Goal: Task Accomplishment & Management: Use online tool/utility

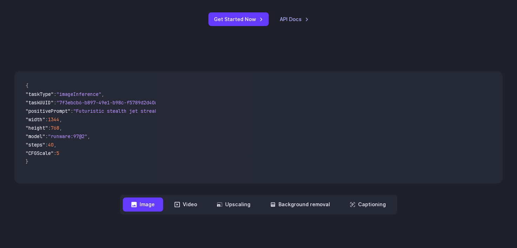
scroll to position [210, 0]
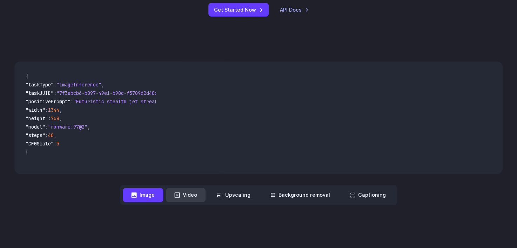
click at [183, 192] on button "Video" at bounding box center [186, 195] width 40 height 14
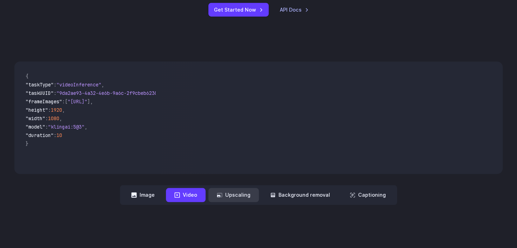
click at [231, 197] on button "Upscaling" at bounding box center [233, 195] width 50 height 14
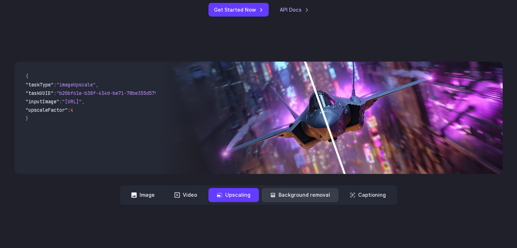
click at [290, 198] on button "Background removal" at bounding box center [300, 195] width 77 height 14
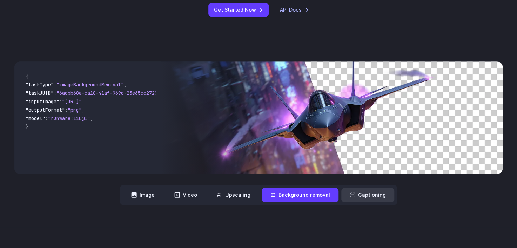
click at [353, 192] on button "Captioning" at bounding box center [367, 195] width 53 height 14
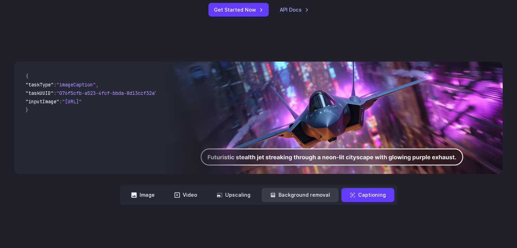
click at [312, 191] on button "Background removal" at bounding box center [300, 195] width 77 height 14
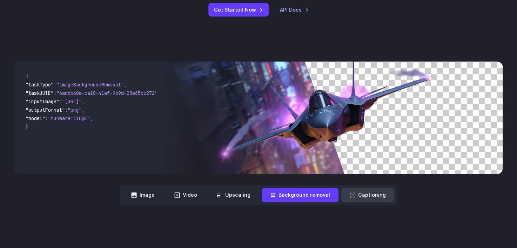
click at [357, 195] on button "Captioning" at bounding box center [367, 195] width 53 height 14
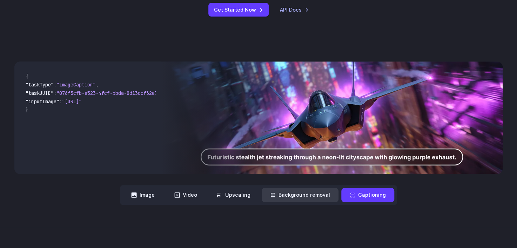
click at [322, 195] on button "Background removal" at bounding box center [300, 195] width 77 height 14
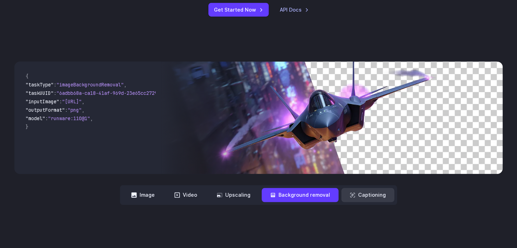
click at [347, 196] on button "Captioning" at bounding box center [367, 195] width 53 height 14
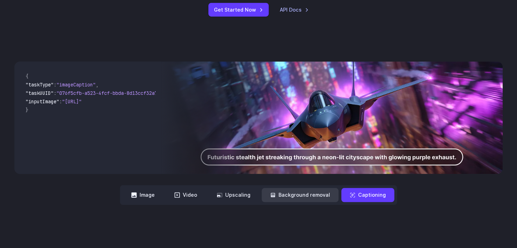
click at [297, 194] on button "Background removal" at bounding box center [300, 195] width 77 height 14
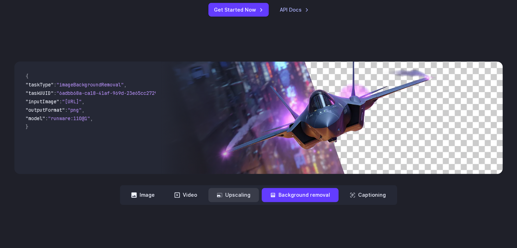
click at [241, 191] on button "Upscaling" at bounding box center [233, 195] width 50 height 14
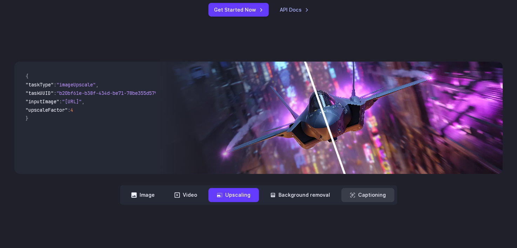
click at [359, 191] on button "Captioning" at bounding box center [367, 195] width 53 height 14
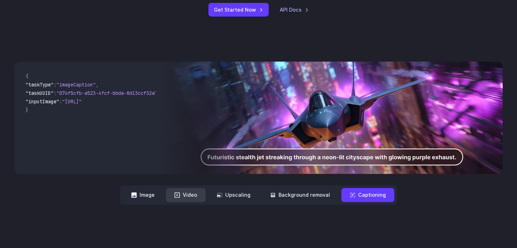
click at [194, 193] on button "Video" at bounding box center [186, 195] width 40 height 14
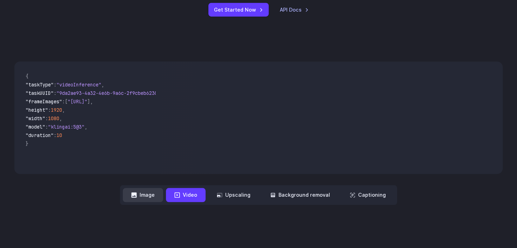
click at [154, 193] on button "Image" at bounding box center [143, 195] width 40 height 14
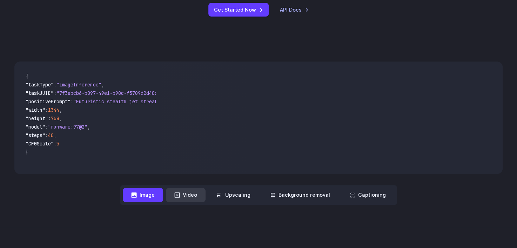
click at [192, 194] on button "Video" at bounding box center [186, 195] width 40 height 14
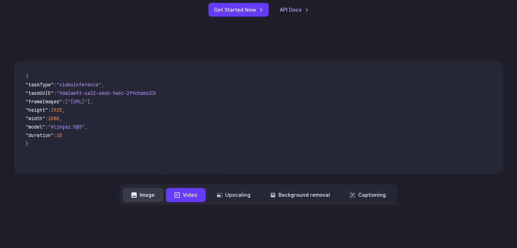
click at [157, 194] on button "Image" at bounding box center [143, 195] width 40 height 14
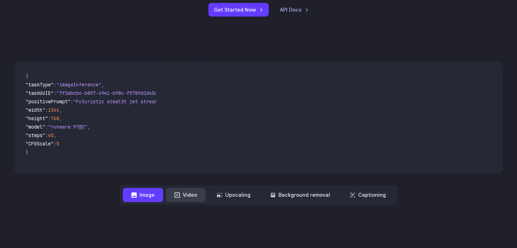
click at [185, 193] on button "Video" at bounding box center [186, 195] width 40 height 14
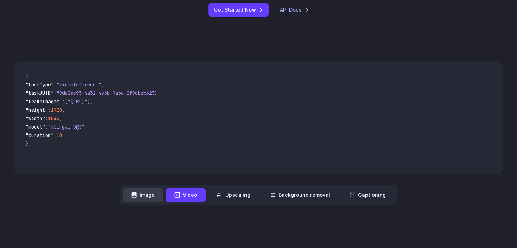
click at [163, 194] on button "Image" at bounding box center [143, 195] width 40 height 14
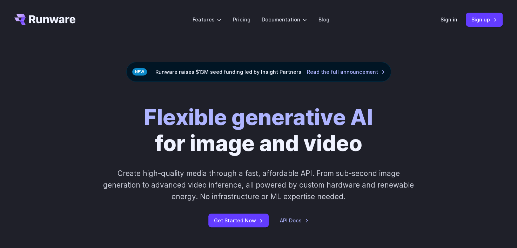
scroll to position [35, 0]
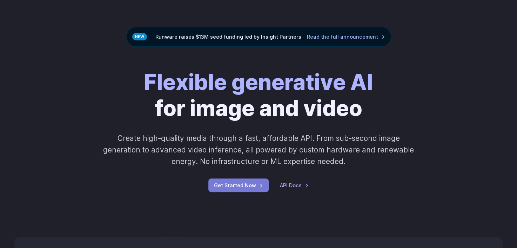
click at [248, 184] on link "Get Started Now" at bounding box center [238, 185] width 60 height 14
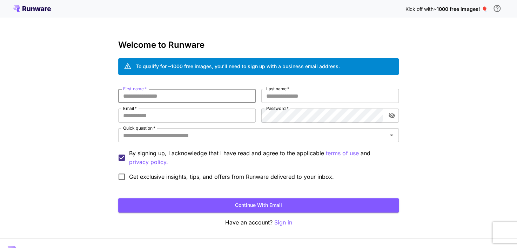
click at [219, 90] on input "First name   *" at bounding box center [186, 96] width 137 height 14
type input "*****"
click at [309, 96] on input "Last name   *" at bounding box center [329, 96] width 137 height 14
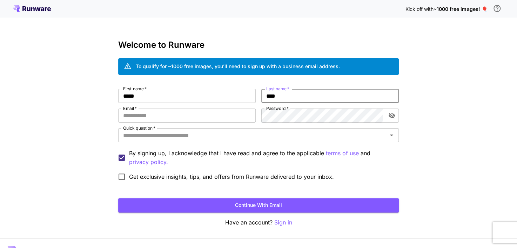
type input "****"
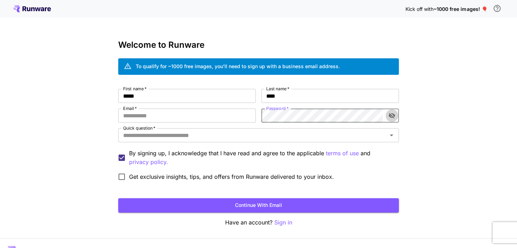
click at [394, 114] on icon "toggle password visibility" at bounding box center [391, 115] width 7 height 7
click at [189, 121] on input "Email   *" at bounding box center [186, 115] width 137 height 14
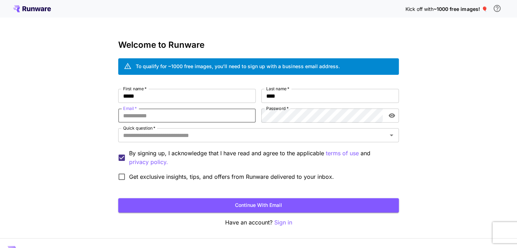
paste input "**********"
type input "**********"
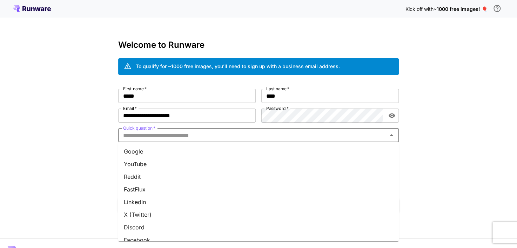
click at [203, 137] on input "Quick question   *" at bounding box center [252, 135] width 265 height 10
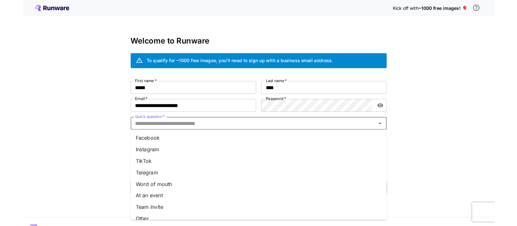
scroll to position [96, 0]
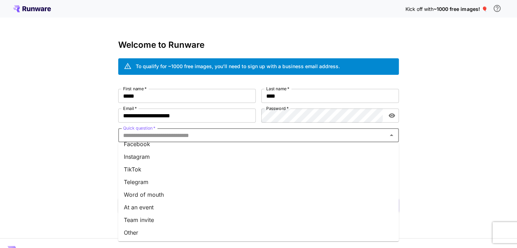
click at [135, 230] on li "Other" at bounding box center [258, 232] width 281 height 13
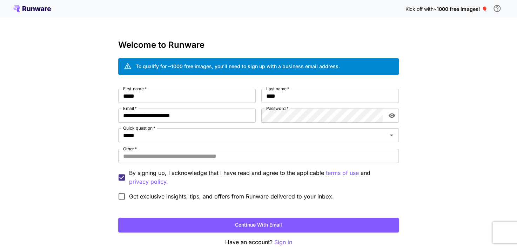
click at [136, 198] on span "Get exclusive insights, tips, and offers from Runware delivered to your inbox." at bounding box center [231, 196] width 205 height 8
click at [121, 205] on form "**********" at bounding box center [258, 160] width 281 height 143
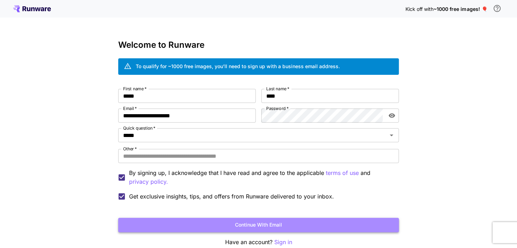
click at [141, 224] on button "Continue with email" at bounding box center [258, 224] width 281 height 14
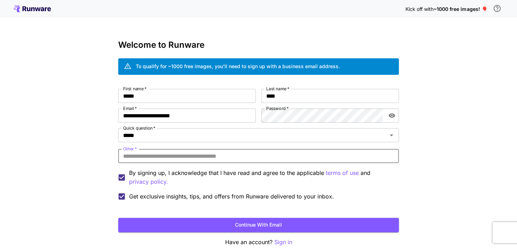
click at [218, 156] on input "Other   *" at bounding box center [258, 156] width 281 height 14
click at [239, 157] on input "Other   *" at bounding box center [258, 156] width 281 height 14
type input "**********"
click at [118, 217] on button "Continue with email" at bounding box center [258, 224] width 281 height 14
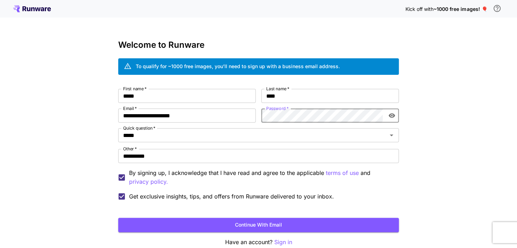
click button "Continue with email" at bounding box center [258, 224] width 281 height 14
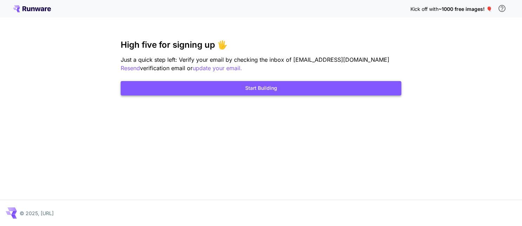
click at [311, 84] on button "Start Building" at bounding box center [261, 88] width 281 height 14
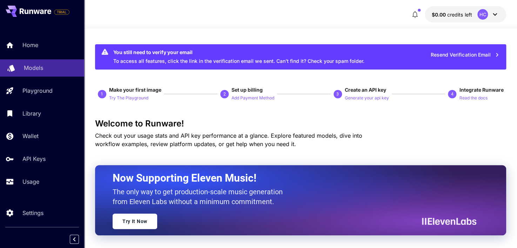
click at [46, 73] on link "Models" at bounding box center [42, 67] width 84 height 17
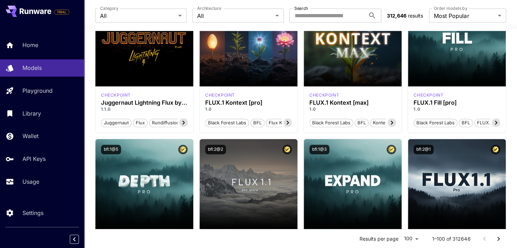
scroll to position [210, 0]
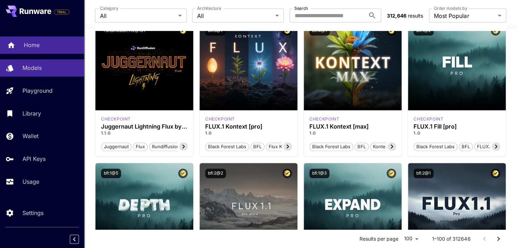
click at [24, 48] on p "Home" at bounding box center [32, 45] width 16 height 8
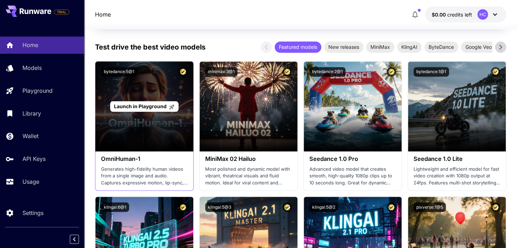
click at [150, 109] on p "Launch in Playground" at bounding box center [144, 105] width 61 height 7
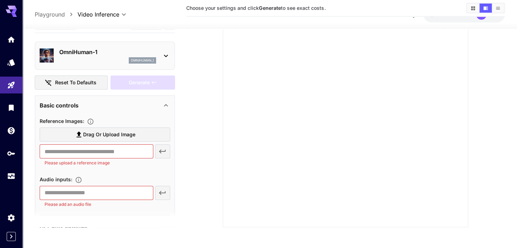
scroll to position [26, 0]
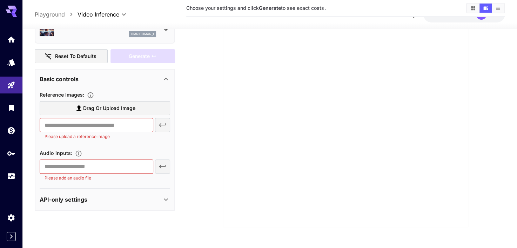
click at [164, 77] on icon at bounding box center [166, 79] width 8 height 8
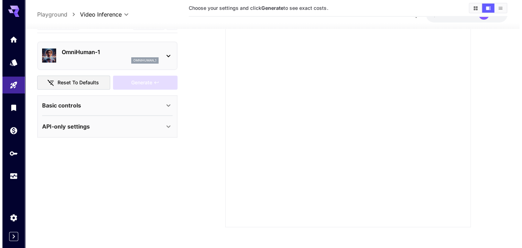
scroll to position [0, 0]
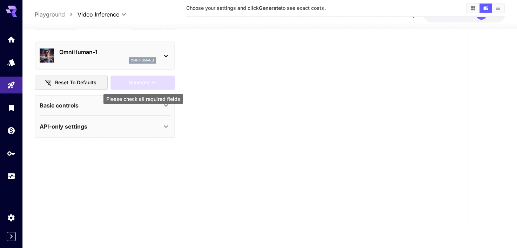
click at [164, 104] on icon at bounding box center [166, 105] width 8 height 8
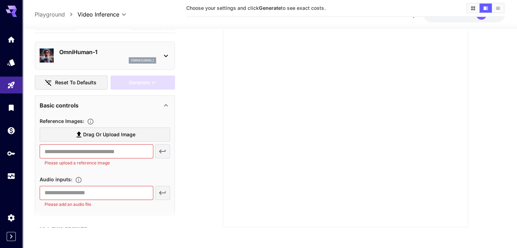
click at [87, 79] on button "Reset to defaults" at bounding box center [71, 82] width 73 height 14
click at [169, 57] on icon at bounding box center [166, 56] width 8 height 8
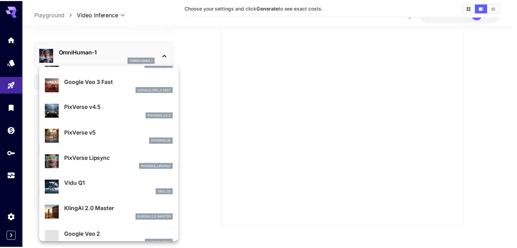
scroll to position [176, 0]
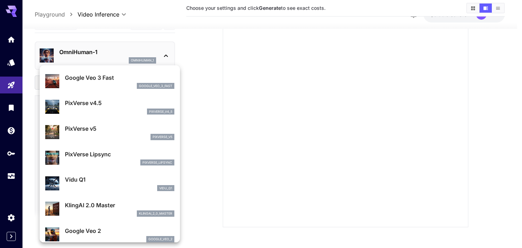
click at [195, 90] on div at bounding box center [261, 124] width 522 height 248
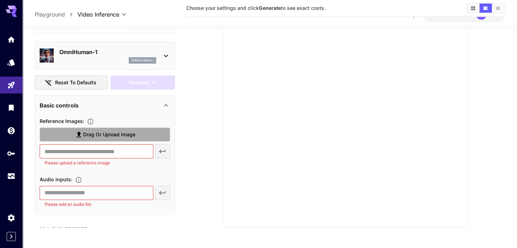
click at [129, 136] on span "Drag or upload image" at bounding box center [109, 134] width 52 height 9
click at [0, 0] on input "Drag or upload image" at bounding box center [0, 0] width 0 height 0
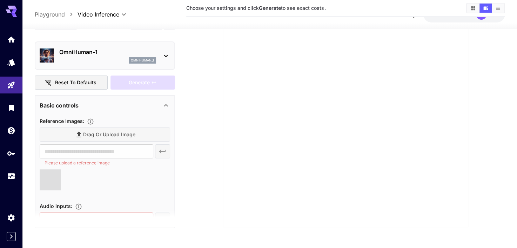
click at [144, 132] on div "Drag or upload image" at bounding box center [105, 134] width 130 height 14
click at [123, 135] on div "Drag or upload image" at bounding box center [105, 134] width 130 height 14
click at [85, 130] on div "Drag or upload image" at bounding box center [105, 134] width 130 height 14
click at [88, 129] on div "Drag or upload image" at bounding box center [105, 134] width 130 height 14
type input "**********"
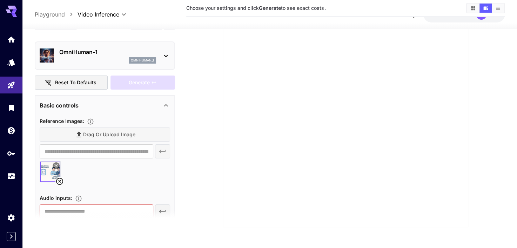
click at [122, 132] on div "Drag or upload image" at bounding box center [105, 134] width 130 height 14
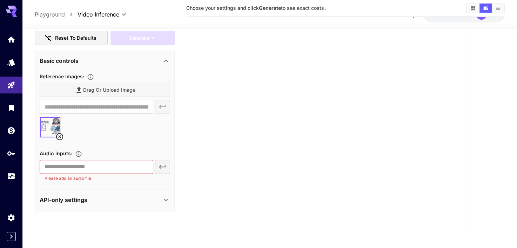
scroll to position [45, 0]
click at [132, 90] on div "Drag or upload image" at bounding box center [105, 89] width 130 height 14
click at [152, 199] on div "API-only settings" at bounding box center [101, 199] width 122 height 8
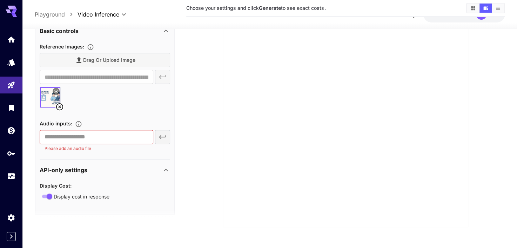
scroll to position [79, 0]
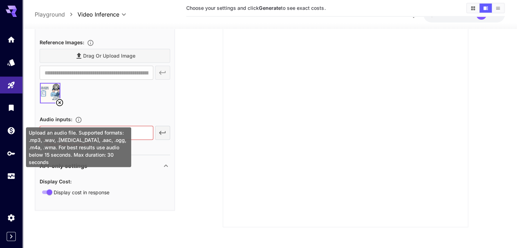
click at [87, 131] on div "Upload an audio file. Supported formats: .mp3, .wav, .[MEDICAL_DATA], .aac, .og…" at bounding box center [78, 147] width 105 height 40
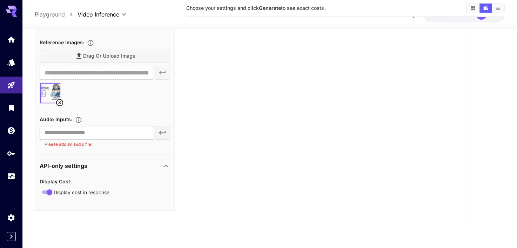
click at [126, 134] on input "text" at bounding box center [96, 133] width 113 height 14
click at [159, 131] on div "​ Please add an audio file" at bounding box center [105, 137] width 130 height 22
click at [131, 133] on input "text" at bounding box center [96, 133] width 113 height 14
type input "***"
click at [162, 130] on icon "button" at bounding box center [162, 132] width 8 height 8
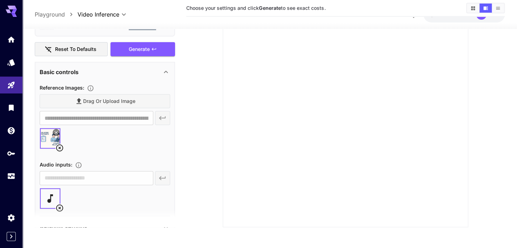
scroll to position [0, 0]
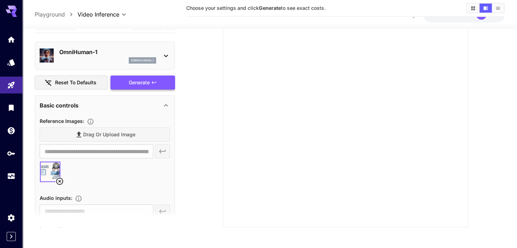
click at [133, 82] on span "Generate" at bounding box center [139, 82] width 21 height 9
click at [152, 85] on button "Generate" at bounding box center [142, 82] width 65 height 14
